Goal: Information Seeking & Learning: Understand process/instructions

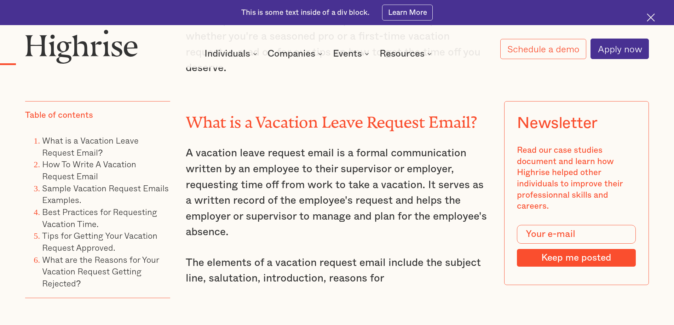
scroll to position [850, 0]
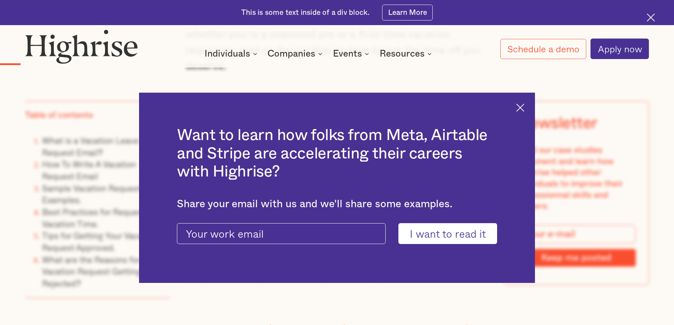
drag, startPoint x: 521, startPoint y: 104, endPoint x: 515, endPoint y: 111, distance: 9.3
click at [521, 105] on img at bounding box center [521, 108] width 8 height 8
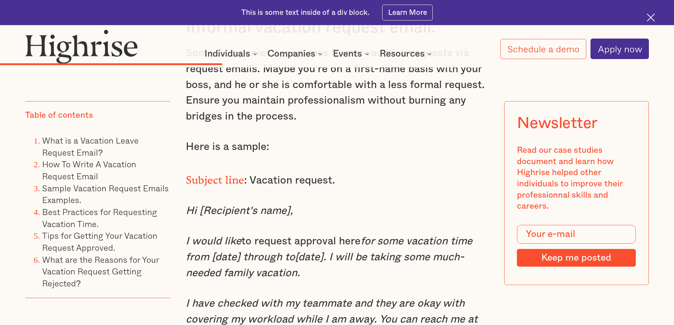
scroll to position [3186, 0]
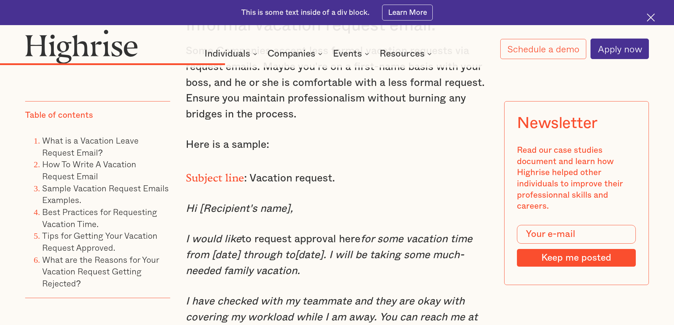
click at [330, 261] on em "for some vacation time from [date] through to[date]. I will be taking some much…" at bounding box center [329, 255] width 287 height 42
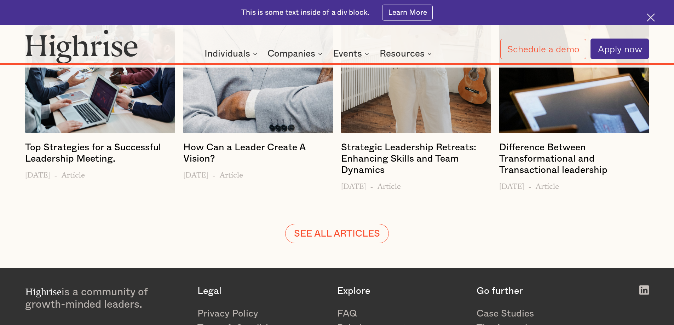
scroll to position [8249, 0]
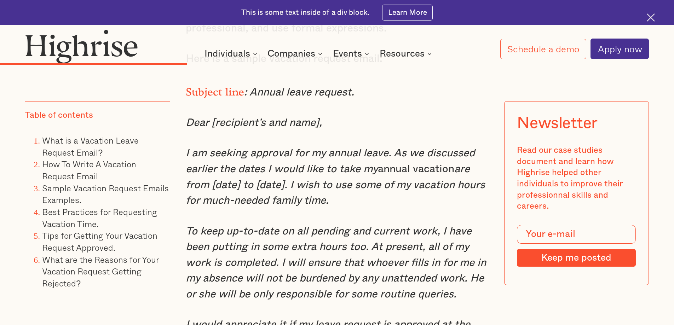
scroll to position [2691, 0]
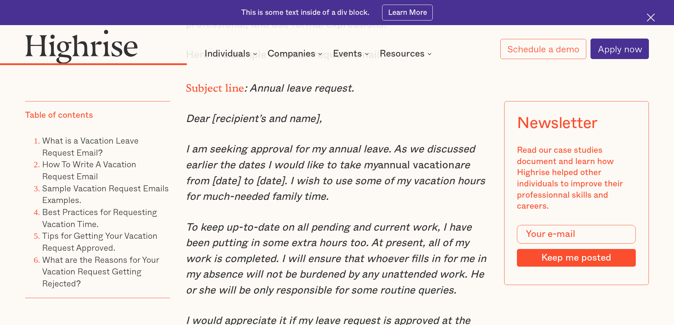
drag, startPoint x: 338, startPoint y: 217, endPoint x: 186, endPoint y: 220, distance: 151.5
click at [186, 205] on p "I am seeking approval for my annual leave. As we discussed earlier the dates I …" at bounding box center [337, 173] width 303 height 63
copy em "for much-needed family time."
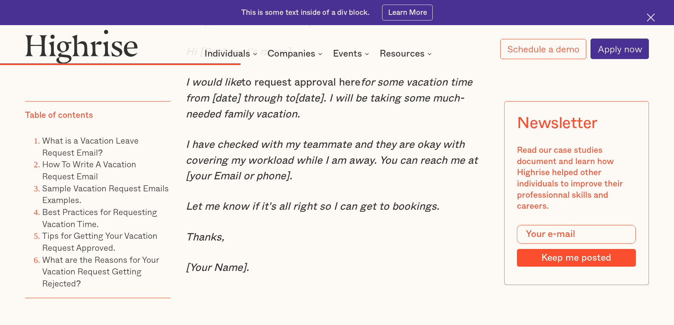
scroll to position [3328, 0]
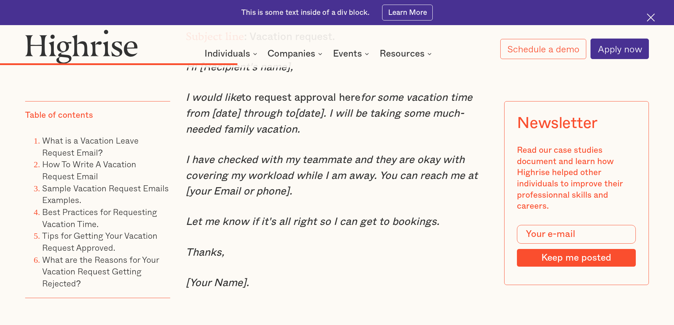
drag, startPoint x: 329, startPoint y: 117, endPoint x: 334, endPoint y: 130, distance: 13.9
click at [334, 130] on p "I would like to request approval here for some vacation time from [date] throug…" at bounding box center [337, 113] width 303 height 47
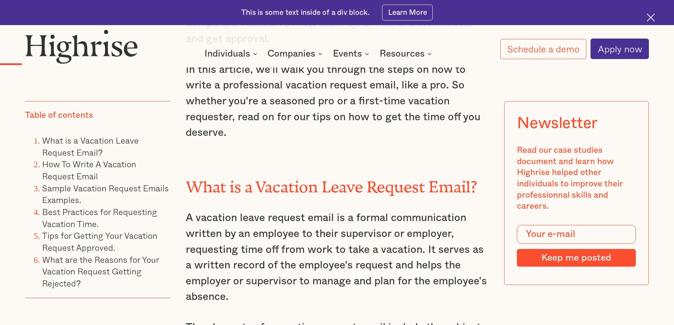
scroll to position [602, 0]
